Goal: Task Accomplishment & Management: Complete application form

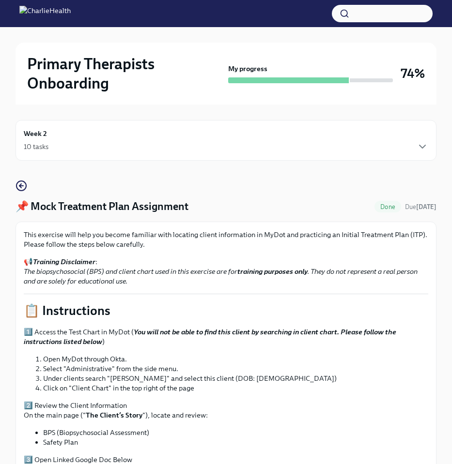
click at [40, 147] on div "10 tasks" at bounding box center [36, 147] width 25 height 10
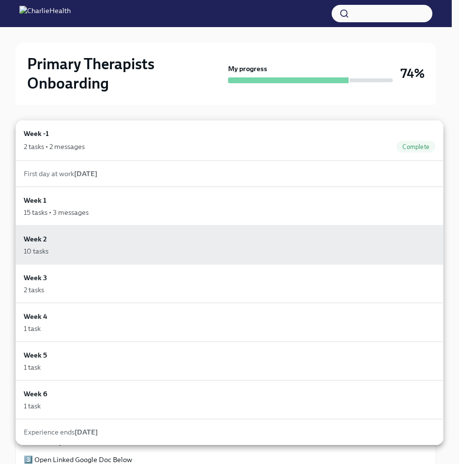
click at [141, 92] on div at bounding box center [229, 232] width 459 height 464
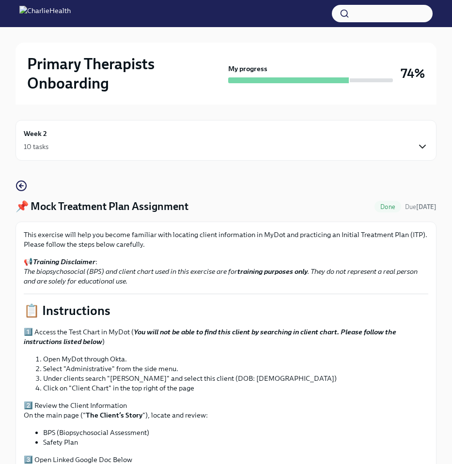
click at [422, 146] on icon "button" at bounding box center [422, 147] width 12 height 12
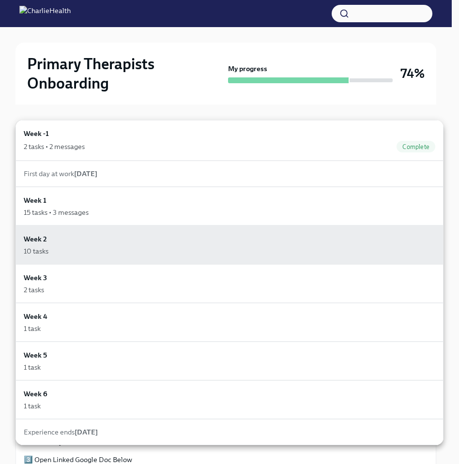
click at [194, 88] on div at bounding box center [229, 232] width 459 height 464
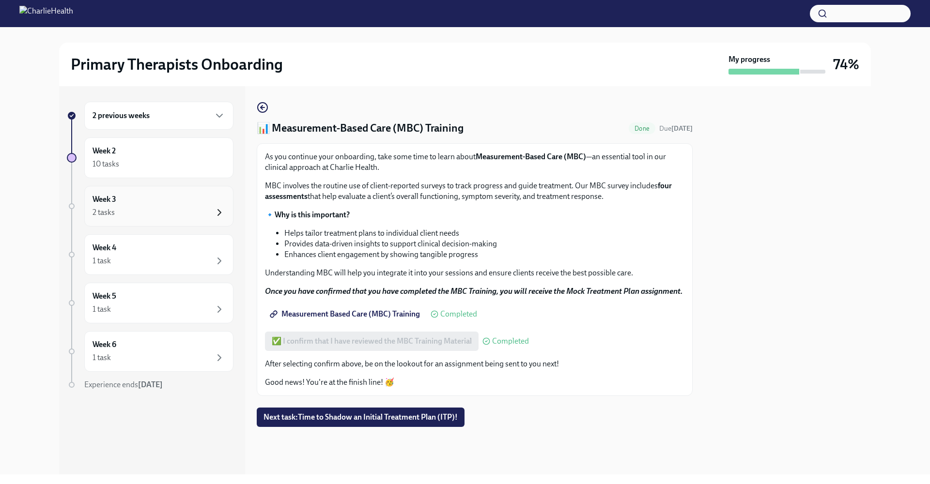
click at [217, 213] on icon "button" at bounding box center [220, 213] width 12 height 12
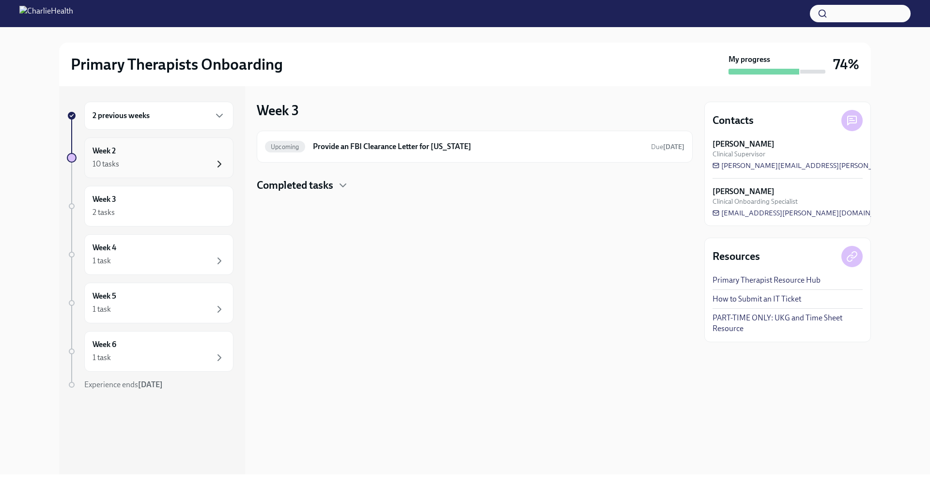
click at [220, 160] on icon "button" at bounding box center [220, 164] width 12 height 12
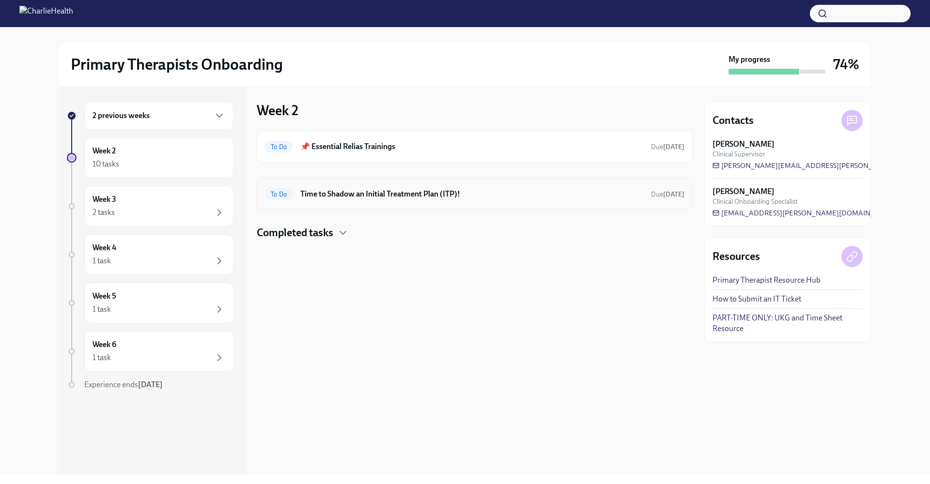
click at [330, 190] on h6 "Time to Shadow an Initial Treatment Plan (ITP)!" at bounding box center [471, 194] width 343 height 11
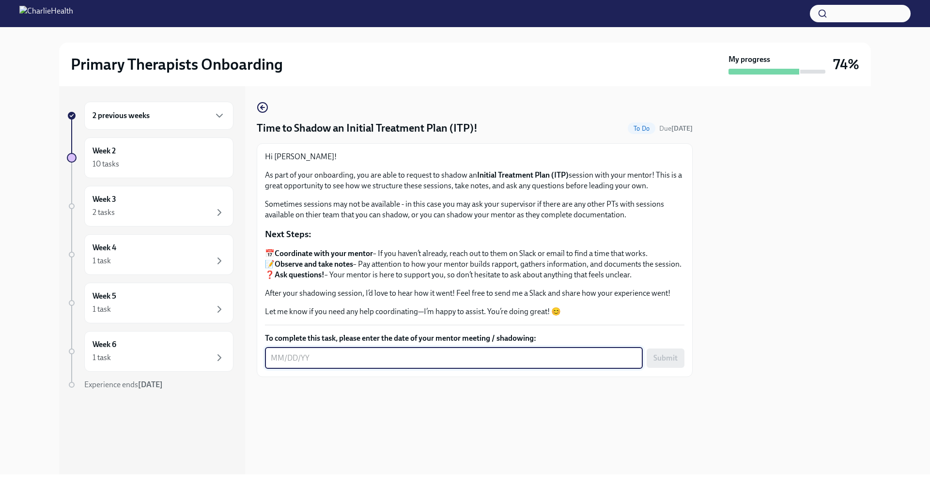
click at [313, 364] on textarea "To complete this task, please enter the date of your mentor meeting / shadowing:" at bounding box center [454, 358] width 366 height 12
type textarea "[DATE]"
click at [459, 363] on span "Submit" at bounding box center [665, 358] width 24 height 10
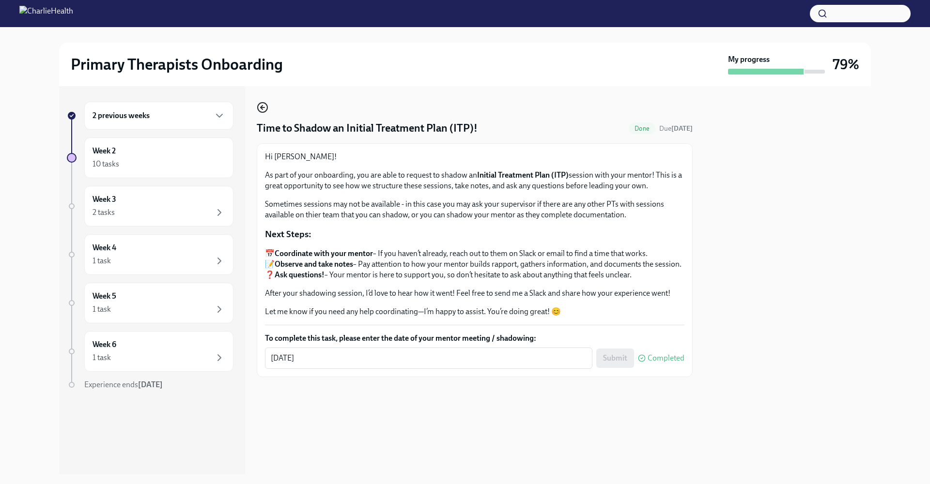
click at [260, 109] on icon "button" at bounding box center [263, 108] width 12 height 12
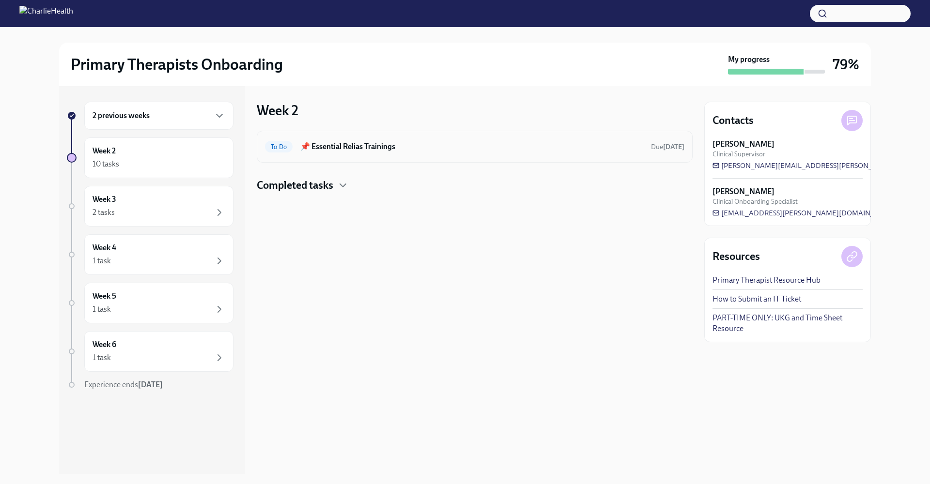
click at [283, 148] on span "To Do" at bounding box center [279, 146] width 28 height 7
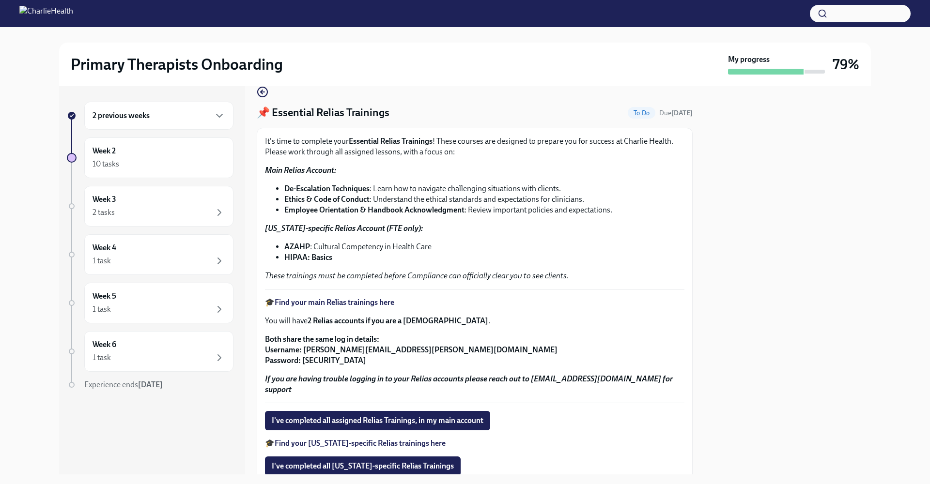
scroll to position [56, 0]
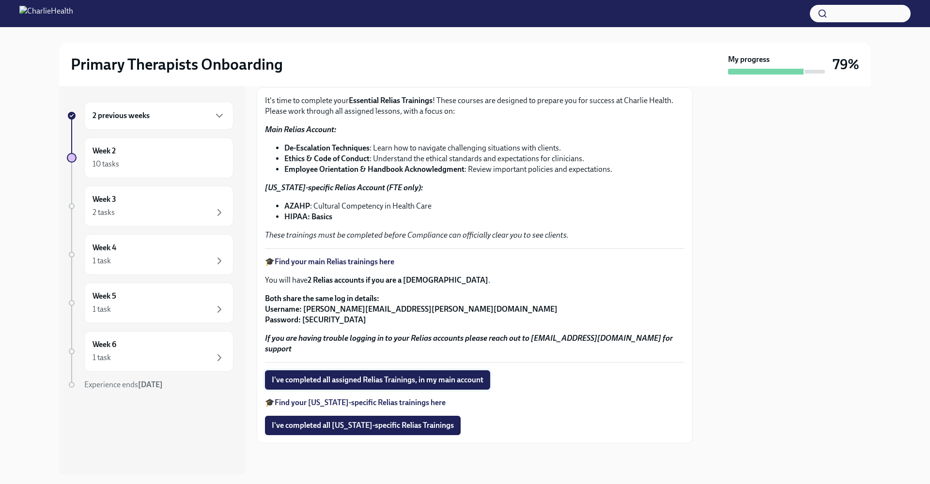
click at [354, 379] on span "I've completed all assigned Relias Trainings, in my main account" at bounding box center [378, 380] width 212 height 10
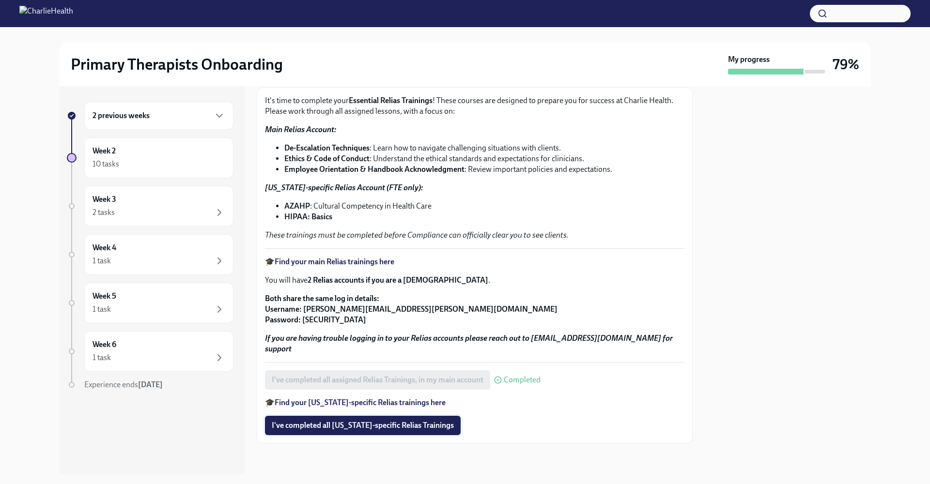
click at [419, 425] on span "I've completed all [US_STATE]-specific Relias Trainings" at bounding box center [363, 426] width 182 height 10
